Goal: Information Seeking & Learning: Learn about a topic

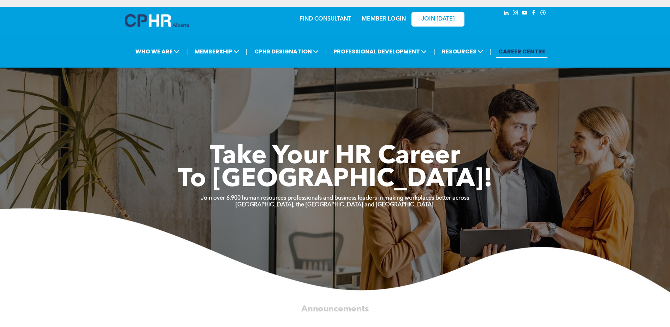
click at [399, 20] on link "MEMBER LOGIN" at bounding box center [384, 19] width 44 height 6
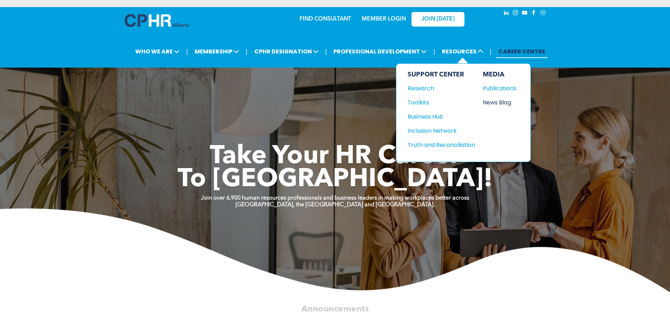
click at [495, 101] on div "News Blog" at bounding box center [498, 102] width 30 height 9
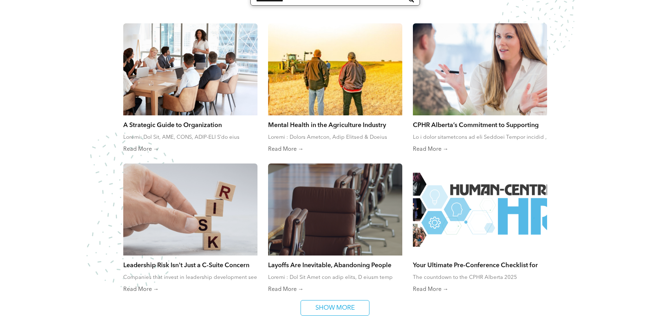
scroll to position [389, 0]
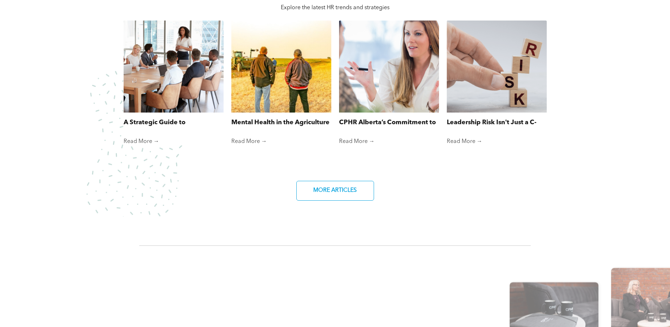
scroll to position [530, 0]
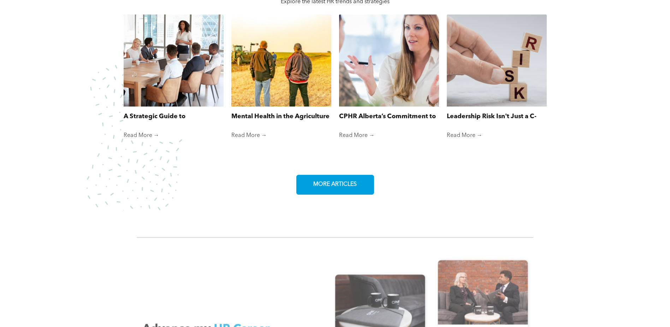
click at [353, 194] on link "MORE ARTICLES" at bounding box center [335, 185] width 78 height 20
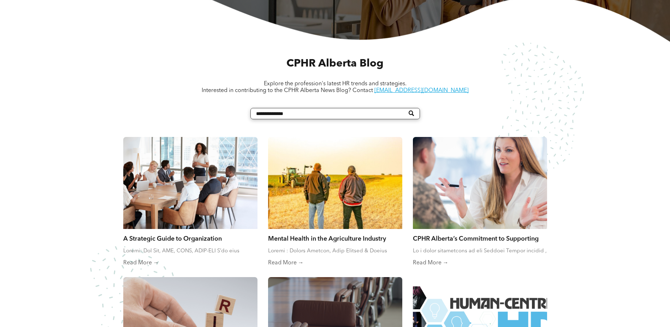
scroll to position [318, 0]
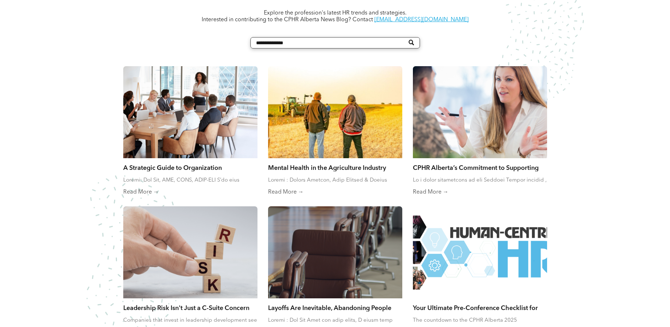
click at [315, 45] on input "Search" at bounding box center [336, 42] width 170 height 11
type input "****"
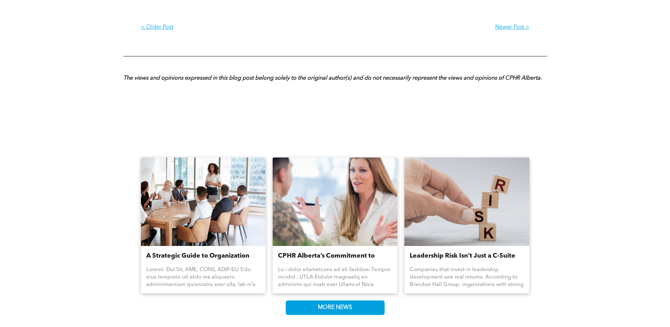
scroll to position [1166, 0]
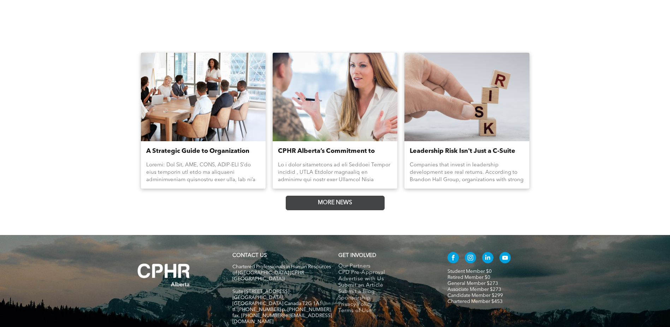
click at [340, 198] on span "MORE NEWS" at bounding box center [335, 203] width 39 height 14
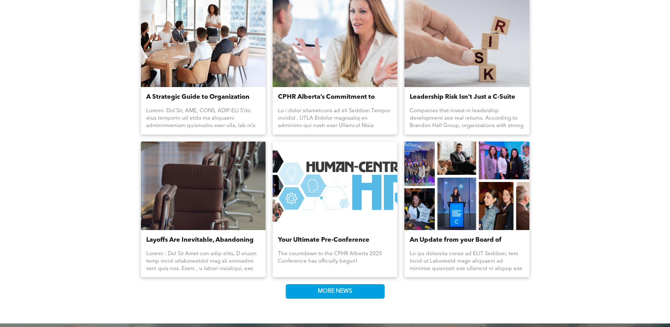
scroll to position [1237, 0]
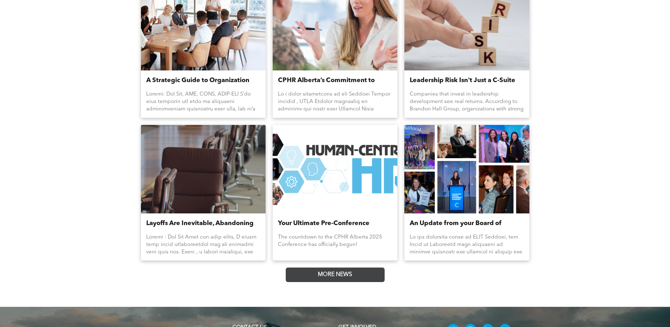
click at [371, 273] on link "MORE NEWS" at bounding box center [335, 274] width 99 height 14
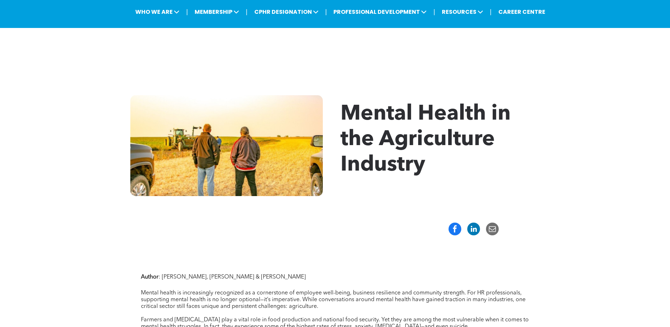
scroll to position [0, 0]
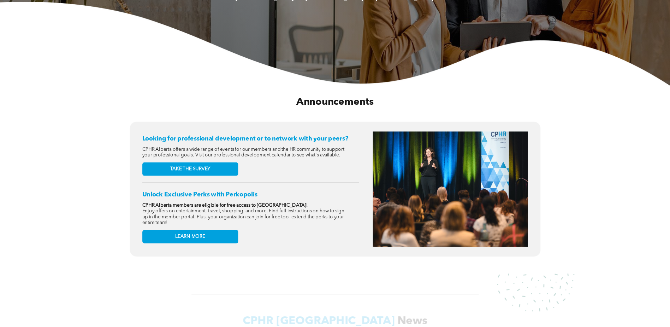
scroll to position [212, 0]
